Goal: Navigation & Orientation: Find specific page/section

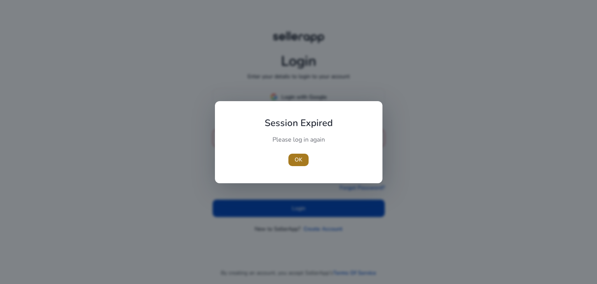
click at [293, 159] on span "button" at bounding box center [299, 160] width 20 height 19
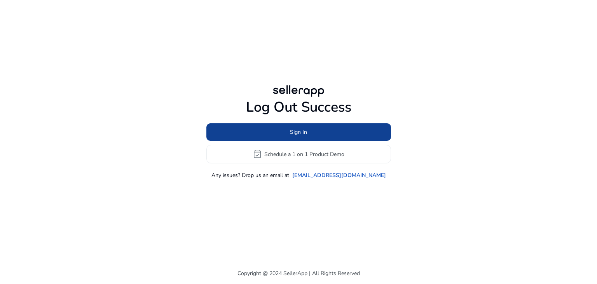
click at [303, 135] on span "Sign In" at bounding box center [298, 132] width 17 height 8
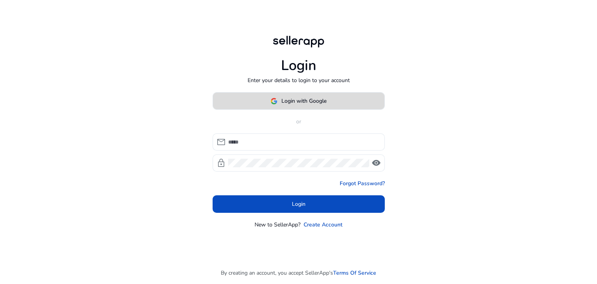
click at [307, 102] on span "Login with Google" at bounding box center [304, 101] width 45 height 8
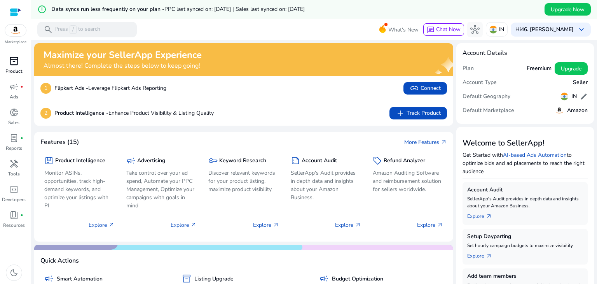
click at [8, 61] on div "inventory_2" at bounding box center [14, 61] width 22 height 12
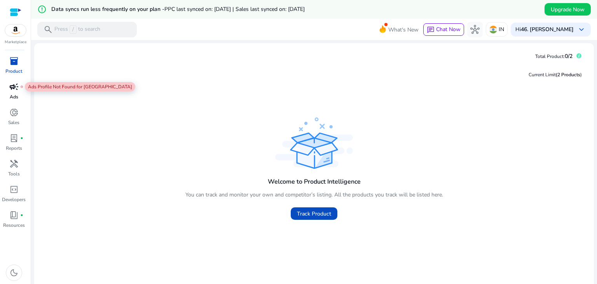
click at [9, 91] on span "campaign" at bounding box center [13, 86] width 9 height 9
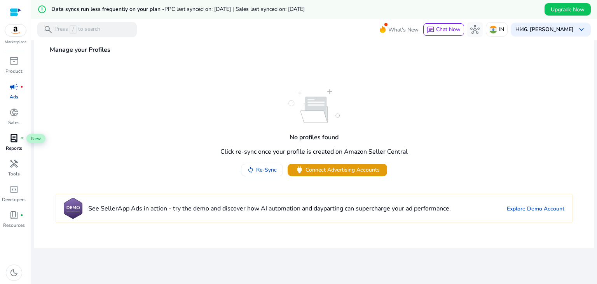
click at [11, 140] on span "lab_profile" at bounding box center [13, 137] width 9 height 9
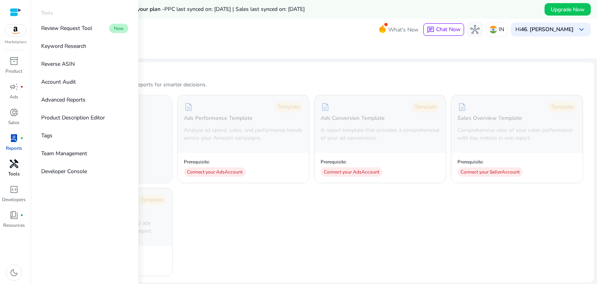
click at [12, 170] on p "Tools" at bounding box center [14, 173] width 12 height 7
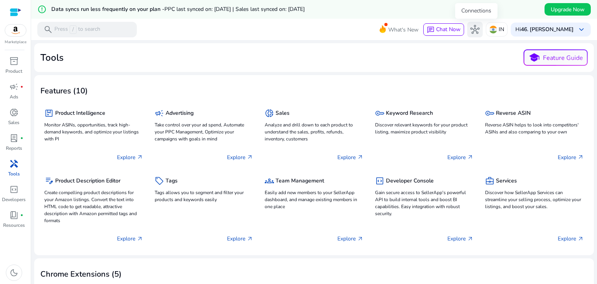
click at [479, 30] on span "hub" at bounding box center [475, 29] width 9 height 9
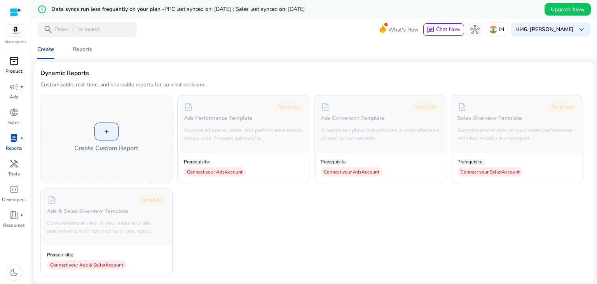
click at [12, 60] on span "inventory_2" at bounding box center [13, 60] width 9 height 9
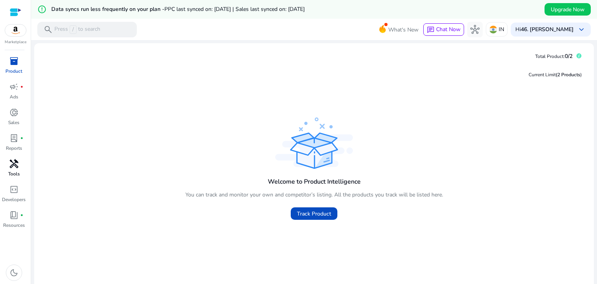
click at [14, 170] on link "handyman Tools" at bounding box center [14, 171] width 28 height 26
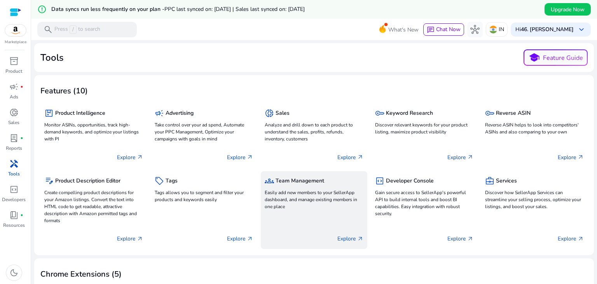
scroll to position [39, 0]
